Goal: Information Seeking & Learning: Understand process/instructions

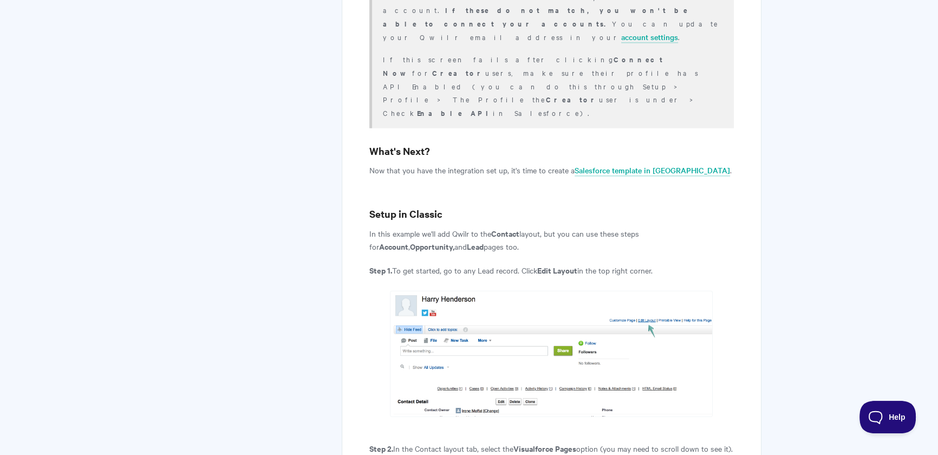
scroll to position [2993, 0]
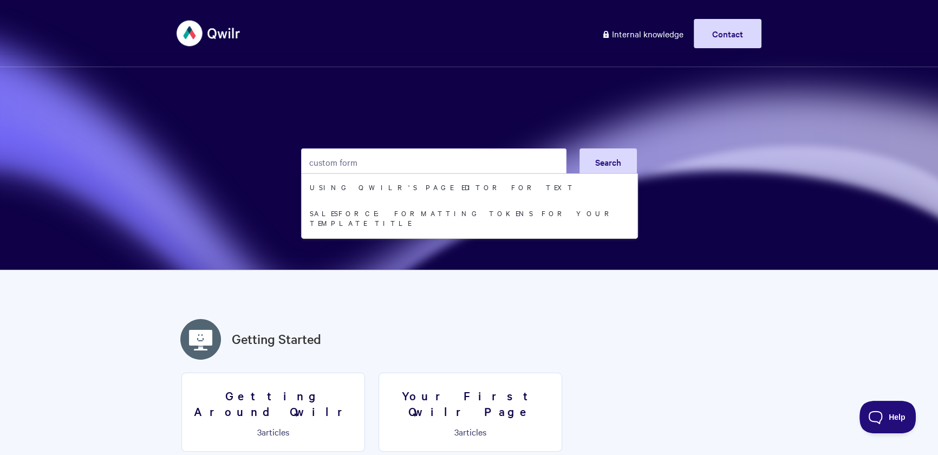
type input "custom form"
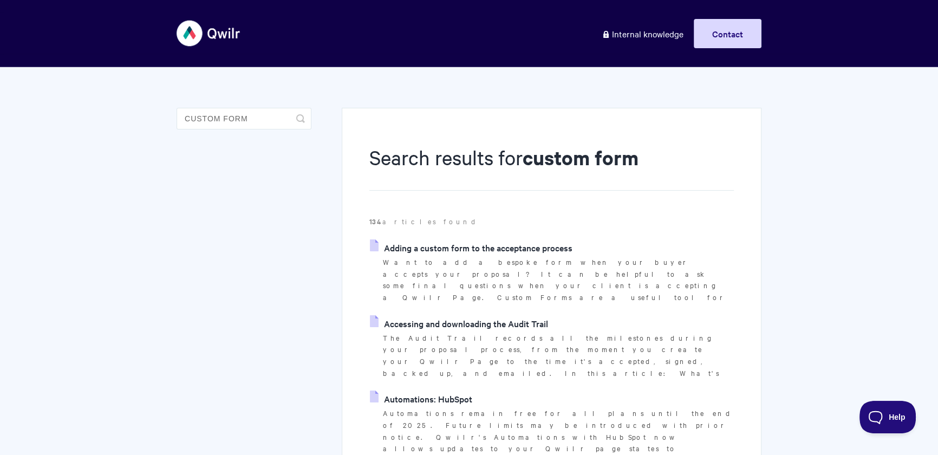
click at [425, 244] on link "Adding a custom form to the acceptance process" at bounding box center [471, 247] width 203 height 16
